Goal: Task Accomplishment & Management: Manage account settings

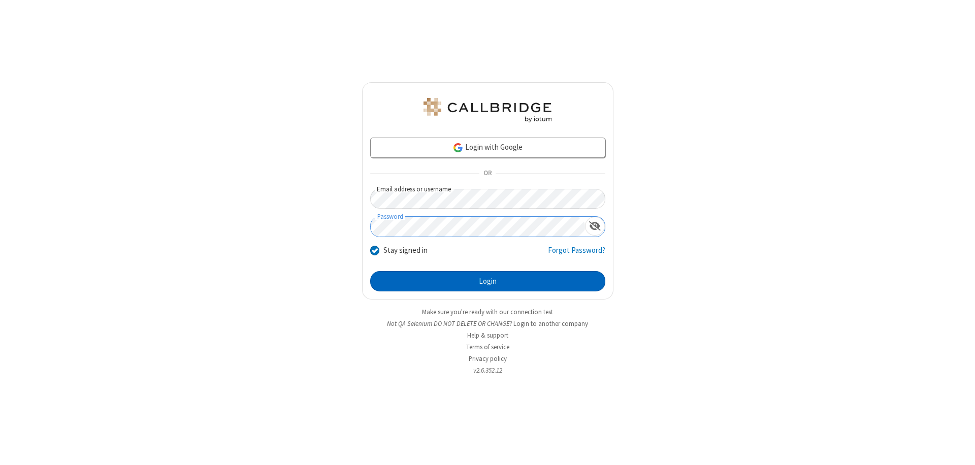
click at [488, 281] on button "Login" at bounding box center [487, 281] width 235 height 20
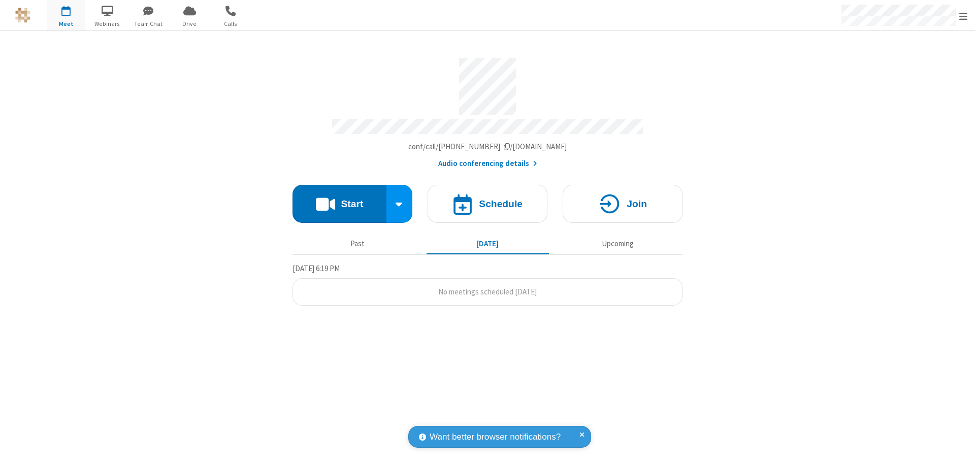
click at [964, 16] on span "Open menu" at bounding box center [964, 16] width 8 height 10
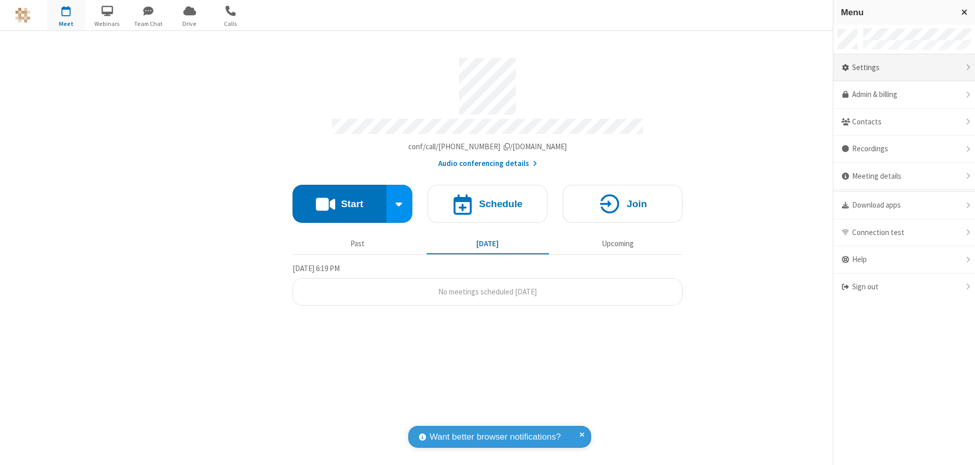
click at [904, 68] on div "Settings" at bounding box center [905, 67] width 142 height 27
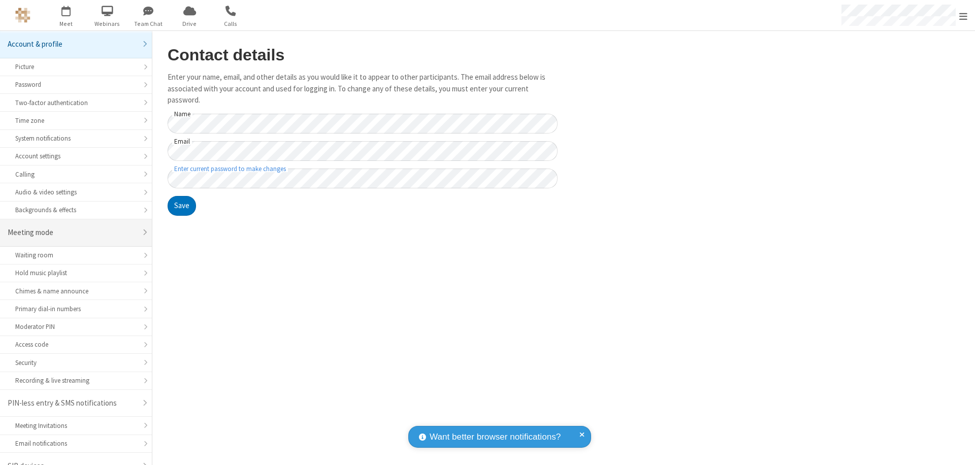
click at [72, 227] on div "Meeting mode" at bounding box center [72, 233] width 129 height 12
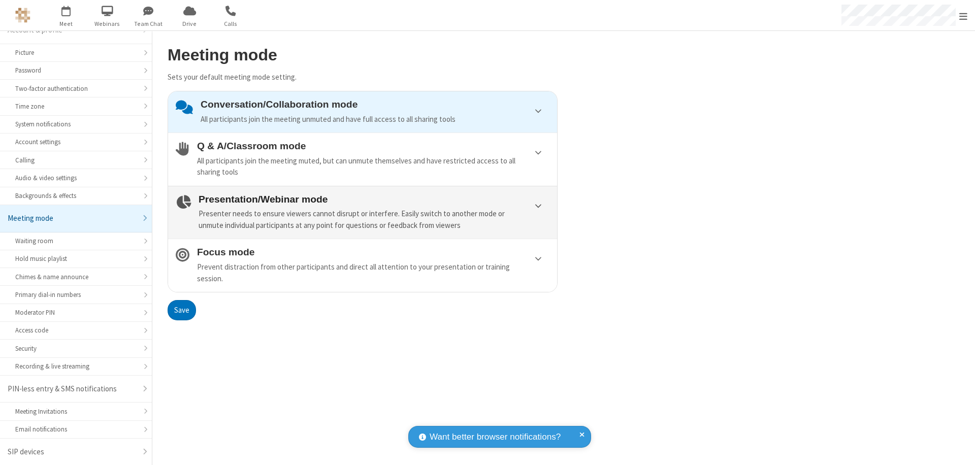
click at [363, 212] on div "Presenter needs to ensure viewers cannot disrupt or interfere. Easily switch to…" at bounding box center [374, 219] width 351 height 23
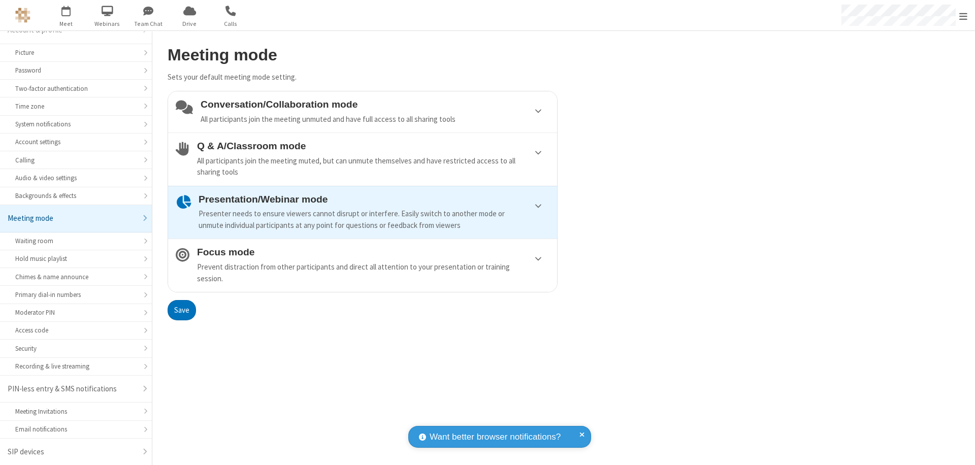
click at [181, 310] on button "Save" at bounding box center [182, 310] width 28 height 20
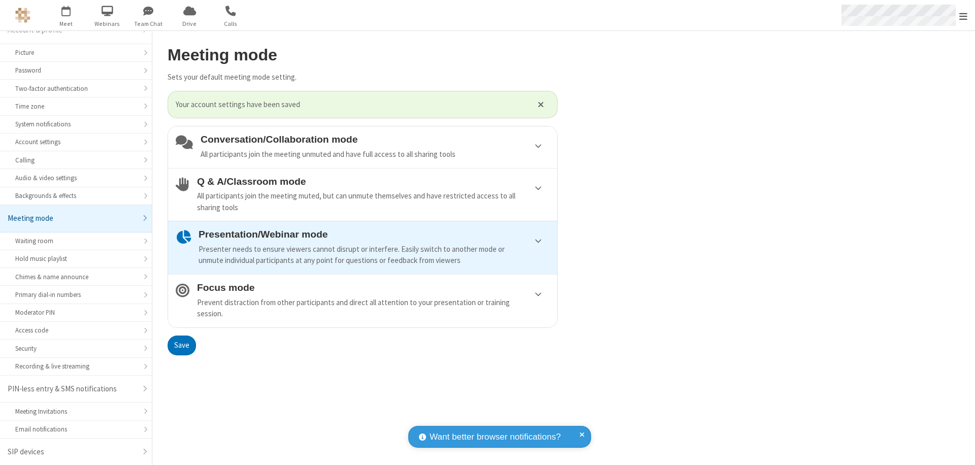
click at [964, 15] on span "Open menu" at bounding box center [964, 16] width 8 height 10
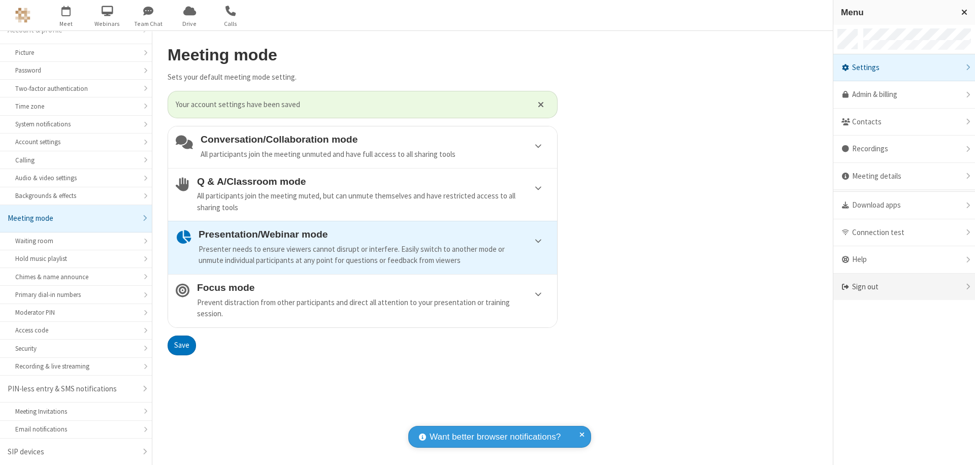
click at [904, 287] on div "Sign out" at bounding box center [905, 287] width 142 height 27
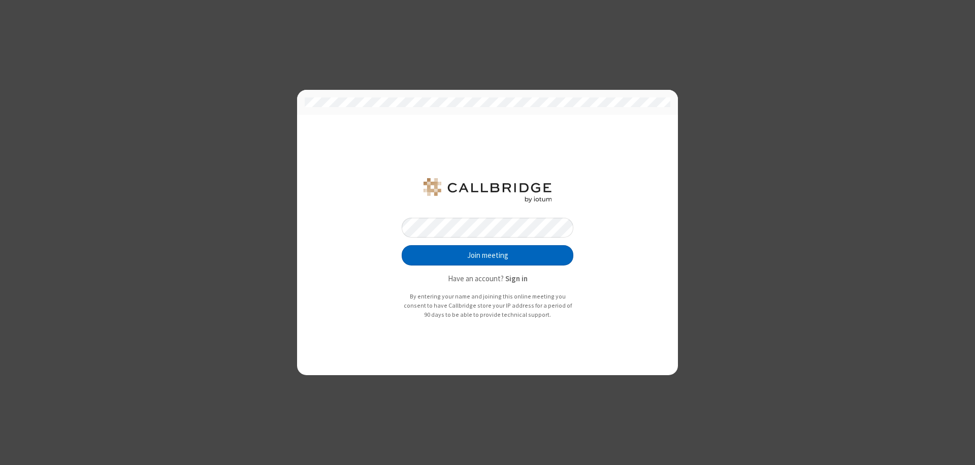
click at [488, 256] on button "Join meeting" at bounding box center [488, 255] width 172 height 20
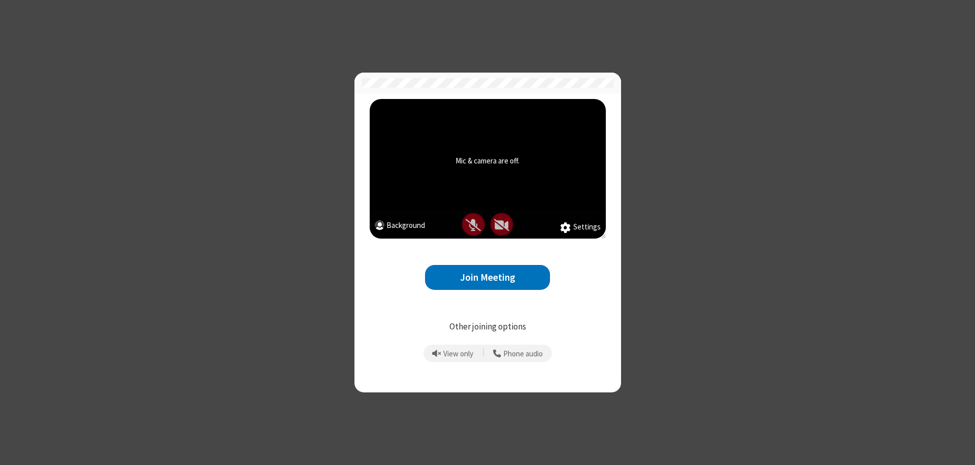
click at [488, 277] on button "Join Meeting" at bounding box center [487, 277] width 125 height 25
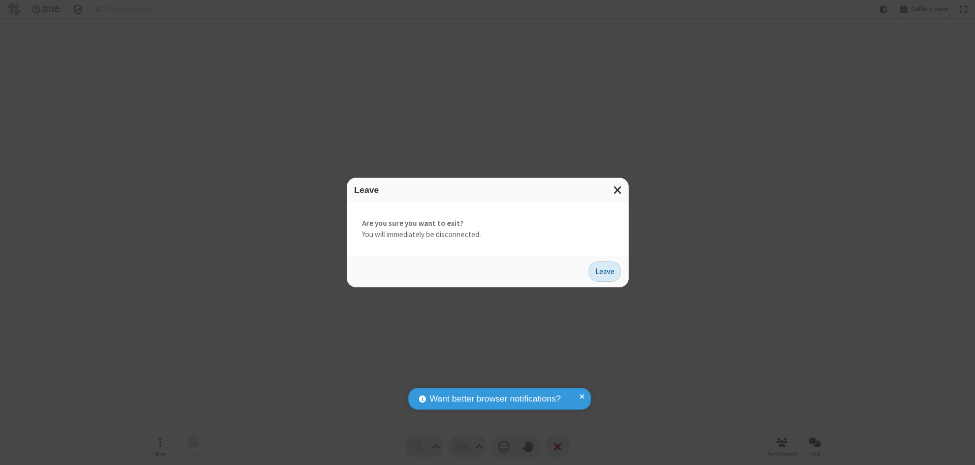
click at [605, 271] on button "Leave" at bounding box center [605, 272] width 33 height 20
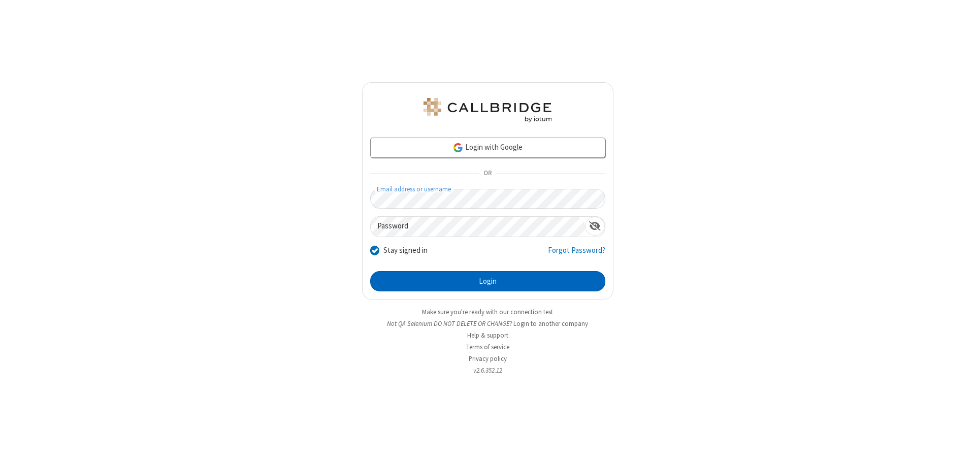
click at [488, 281] on button "Login" at bounding box center [487, 281] width 235 height 20
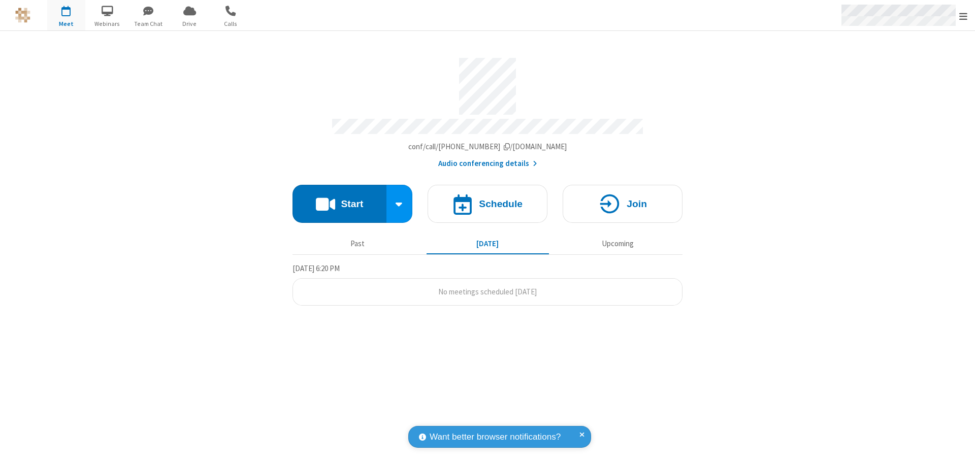
click at [964, 16] on span "Open menu" at bounding box center [964, 16] width 8 height 10
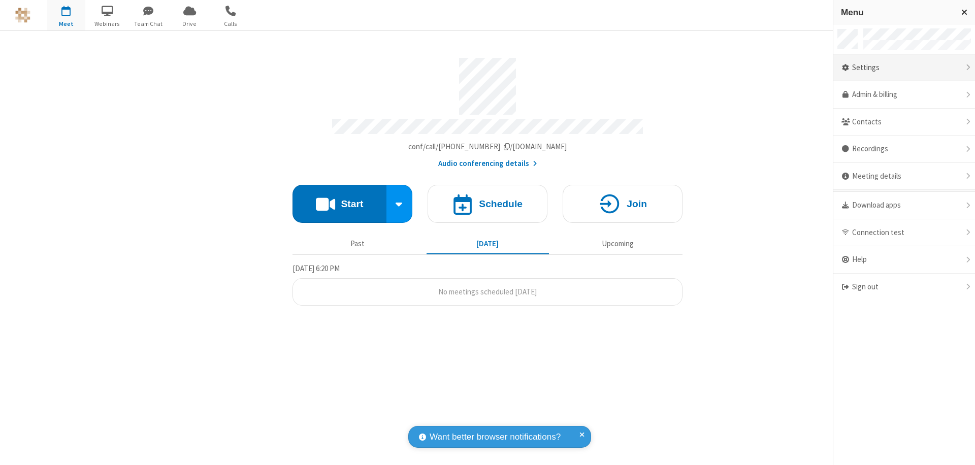
click at [904, 68] on div "Settings" at bounding box center [905, 67] width 142 height 27
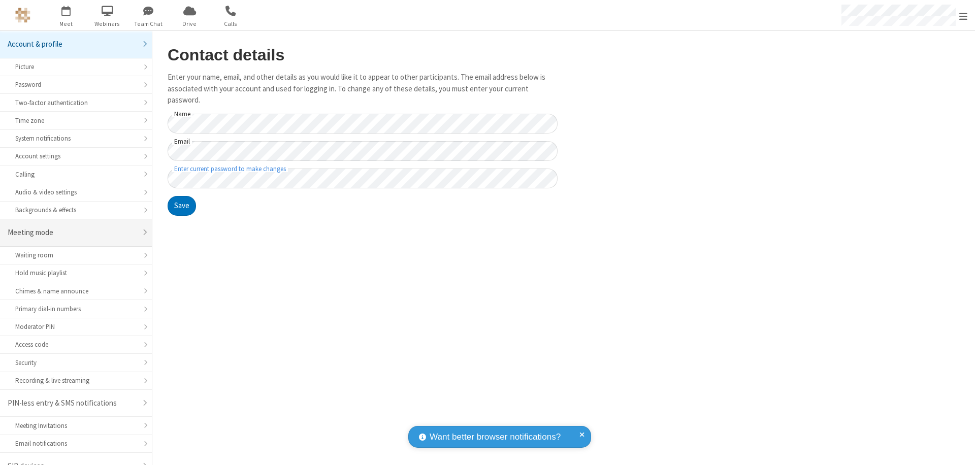
click at [72, 227] on div "Meeting mode" at bounding box center [72, 233] width 129 height 12
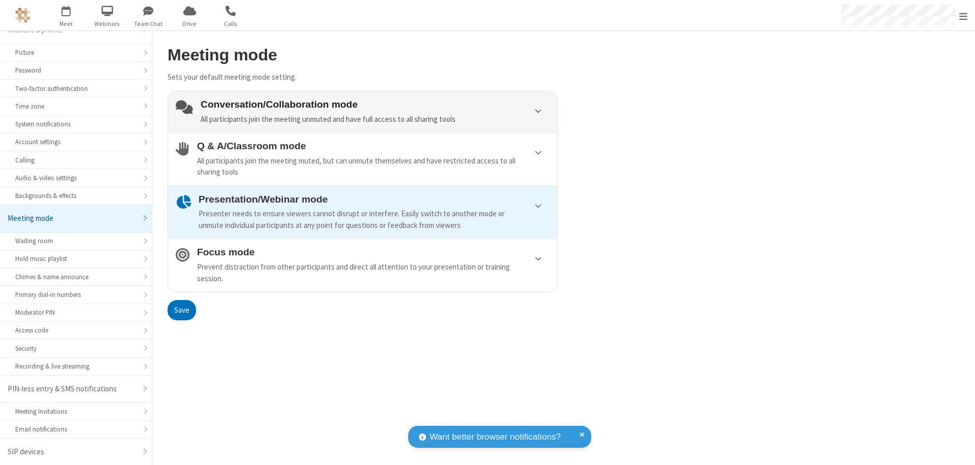
click at [363, 112] on div "Conversation/Collaboration mode All participants join the meeting unmuted and h…" at bounding box center [375, 112] width 349 height 26
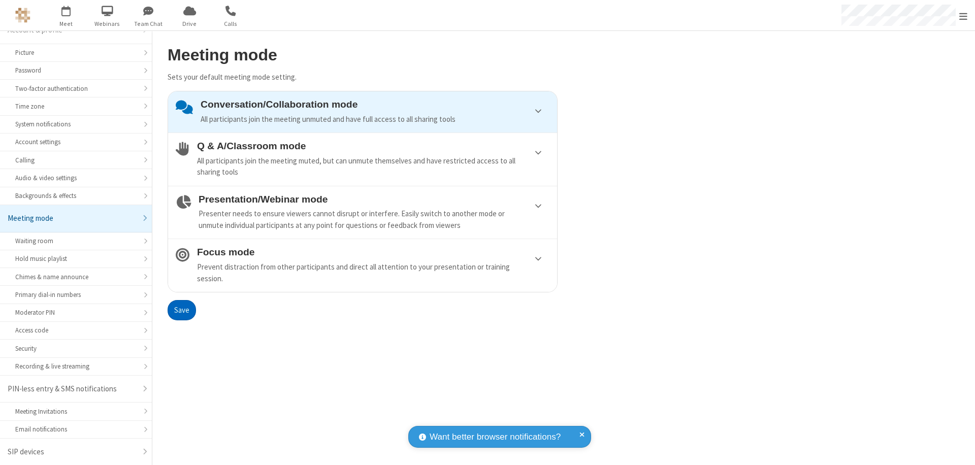
click at [181, 310] on button "Save" at bounding box center [182, 310] width 28 height 20
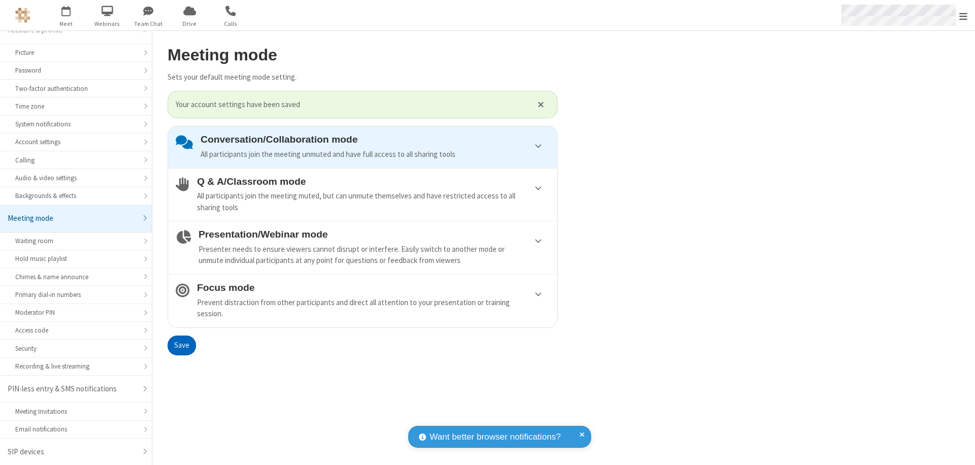
click at [964, 15] on span "Open menu" at bounding box center [964, 16] width 8 height 10
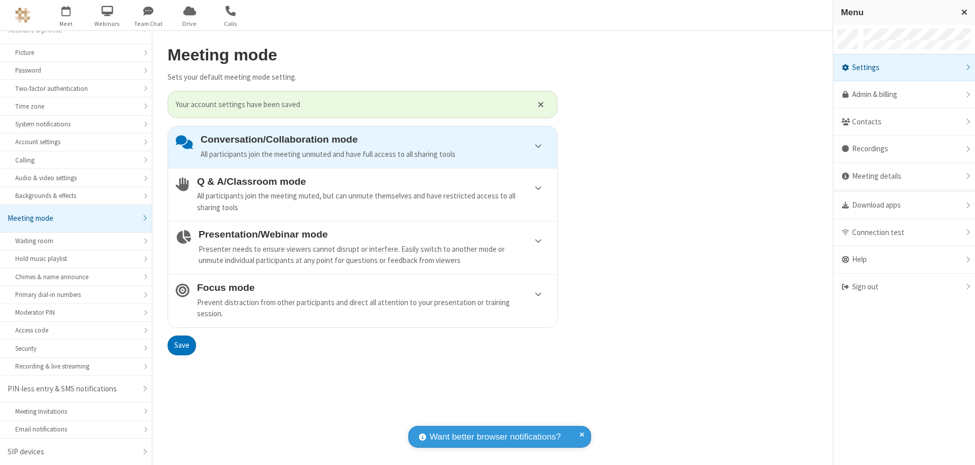
click at [904, 287] on div "Sign out" at bounding box center [905, 287] width 142 height 27
